Goal: Information Seeking & Learning: Learn about a topic

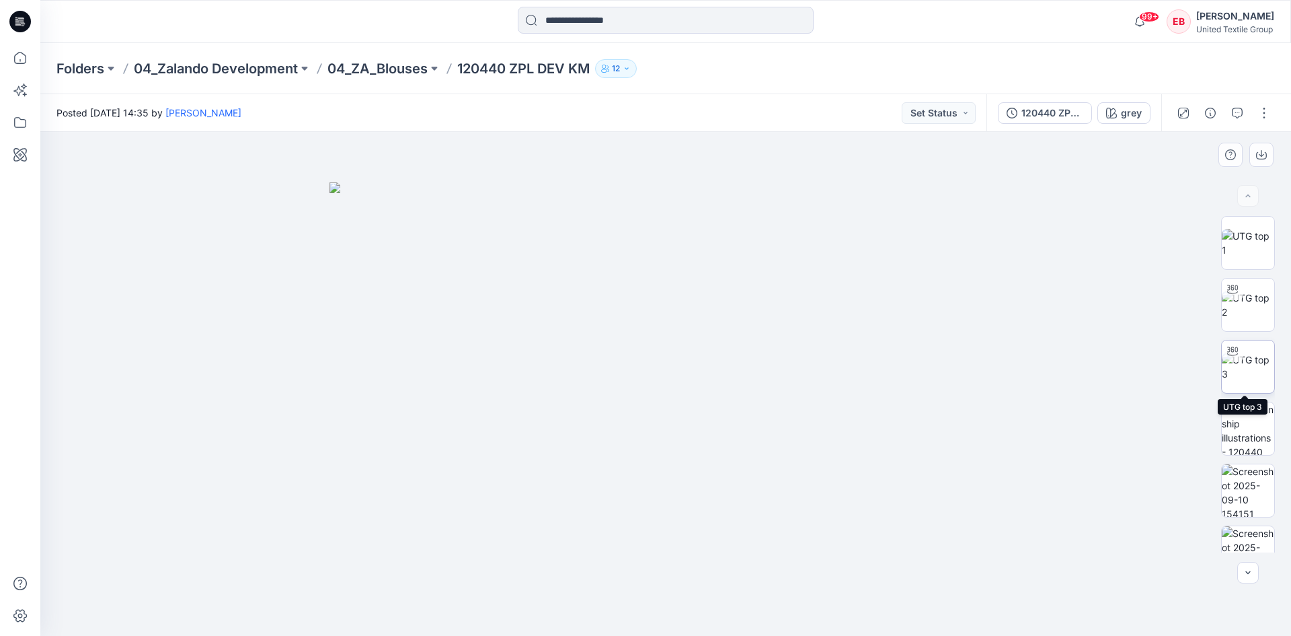
click at [1261, 374] on img at bounding box center [1248, 366] width 52 height 28
click at [1250, 318] on img at bounding box center [1248, 305] width 52 height 28
drag, startPoint x: 835, startPoint y: 600, endPoint x: 981, endPoint y: 591, distance: 146.2
click at [981, 591] on div at bounding box center [665, 384] width 1251 height 504
drag, startPoint x: 843, startPoint y: 595, endPoint x: 610, endPoint y: 623, distance: 235.1
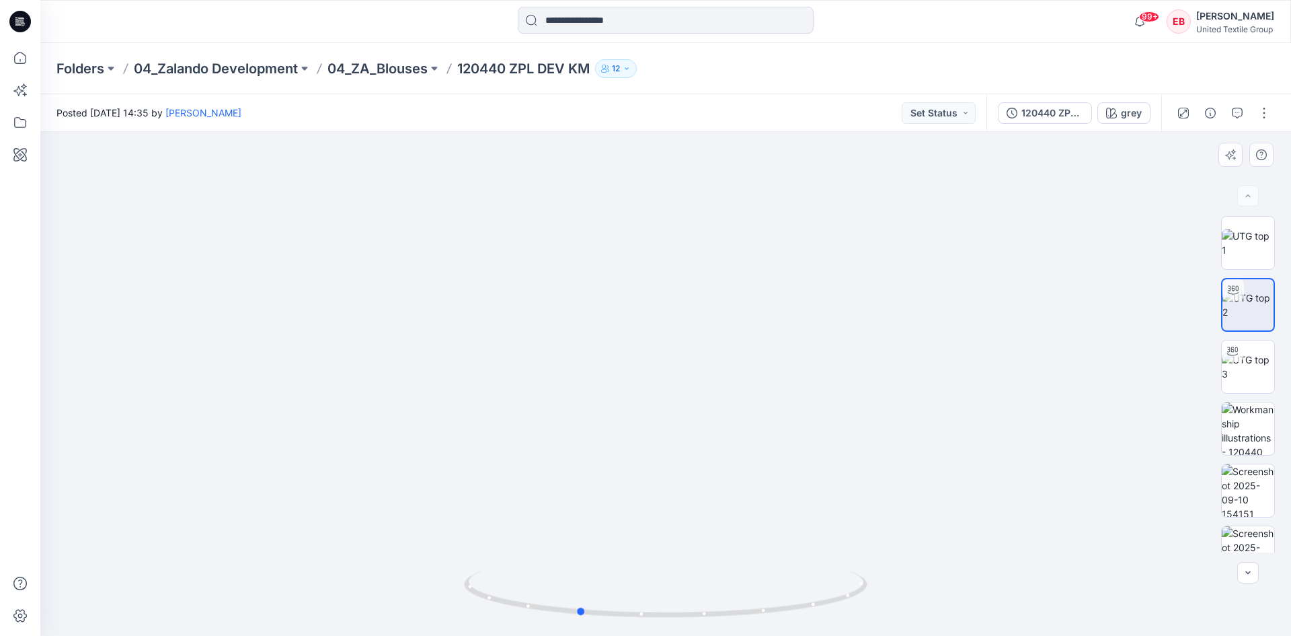
click at [610, 623] on div at bounding box center [666, 601] width 404 height 67
drag, startPoint x: 844, startPoint y: 594, endPoint x: 923, endPoint y: 607, distance: 80.3
click at [923, 607] on div at bounding box center [665, 384] width 1251 height 504
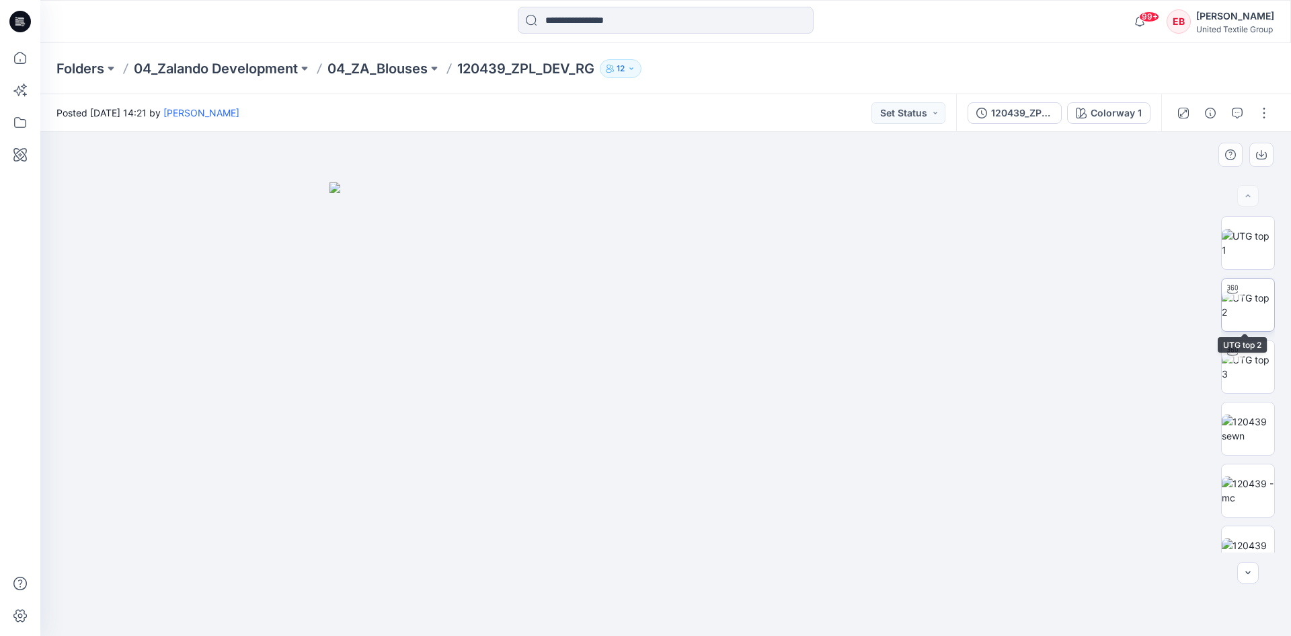
click at [1239, 307] on img at bounding box center [1248, 305] width 52 height 28
drag, startPoint x: 829, startPoint y: 602, endPoint x: 650, endPoint y: 586, distance: 178.9
click at [650, 586] on icon at bounding box center [667, 595] width 407 height 50
click at [633, 614] on icon at bounding box center [667, 595] width 407 height 50
drag, startPoint x: 837, startPoint y: 599, endPoint x: 673, endPoint y: 579, distance: 165.3
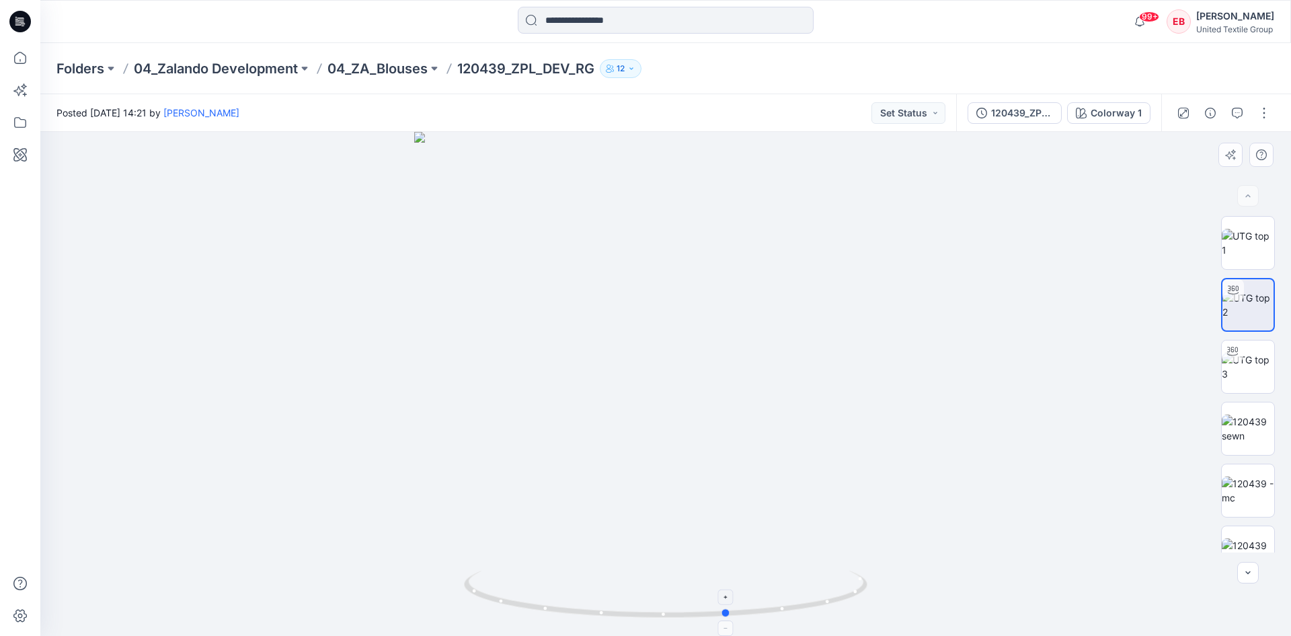
click at [673, 579] on icon at bounding box center [667, 595] width 407 height 50
click at [1254, 376] on img at bounding box center [1248, 366] width 52 height 28
drag, startPoint x: 810, startPoint y: 604, endPoint x: 857, endPoint y: 592, distance: 48.4
click at [718, 622] on div at bounding box center [665, 384] width 1251 height 504
click at [1264, 319] on img at bounding box center [1248, 305] width 52 height 28
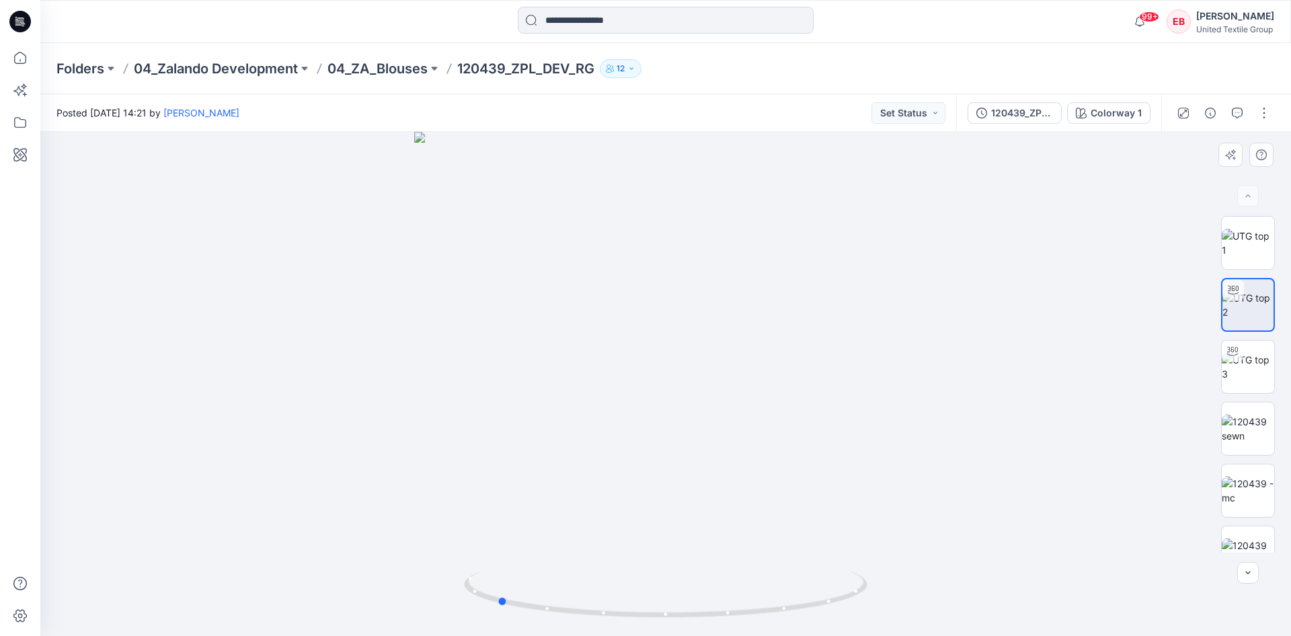
drag, startPoint x: 829, startPoint y: 594, endPoint x: 660, endPoint y: 629, distance: 172.4
click at [660, 629] on div at bounding box center [665, 384] width 1251 height 504
drag, startPoint x: 644, startPoint y: 617, endPoint x: 662, endPoint y: 615, distance: 17.5
click at [662, 615] on icon at bounding box center [667, 595] width 407 height 50
drag, startPoint x: 674, startPoint y: 611, endPoint x: 535, endPoint y: 590, distance: 140.8
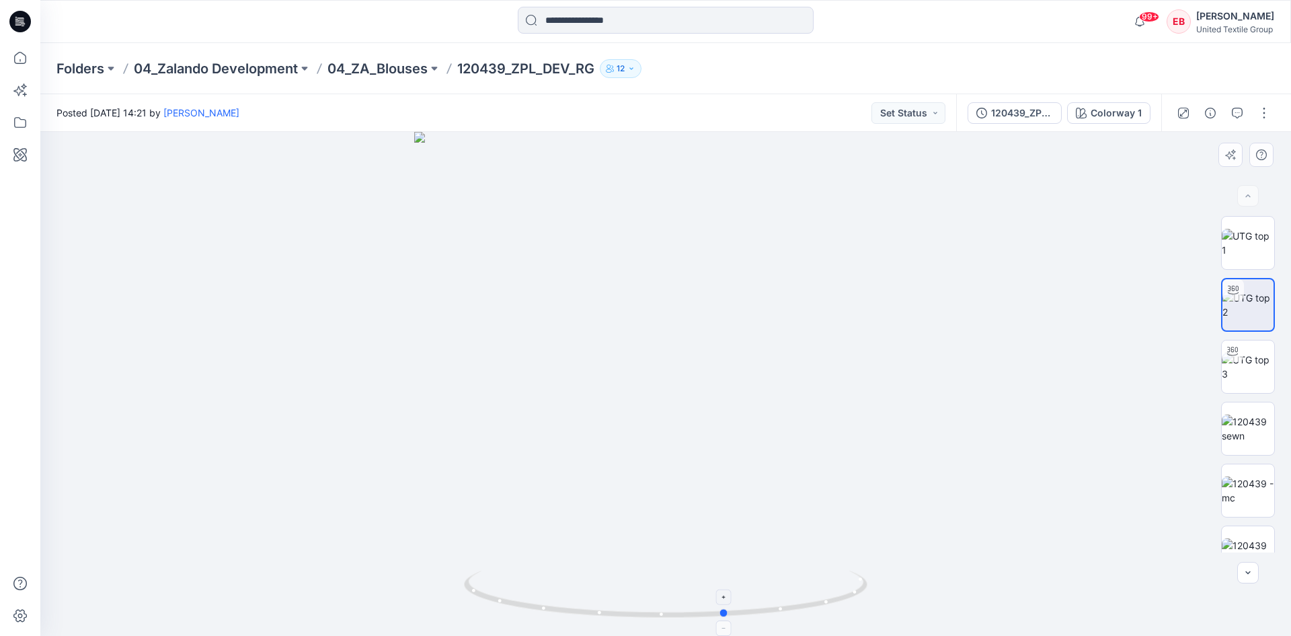
click at [482, 611] on icon at bounding box center [667, 595] width 407 height 50
drag, startPoint x: 818, startPoint y: 611, endPoint x: 714, endPoint y: 617, distance: 105.1
click at [714, 617] on icon at bounding box center [667, 595] width 407 height 50
drag, startPoint x: 740, startPoint y: 608, endPoint x: 997, endPoint y: 550, distance: 262.7
click at [997, 550] on div at bounding box center [665, 384] width 1251 height 504
